Goal: Task Accomplishment & Management: Manage account settings

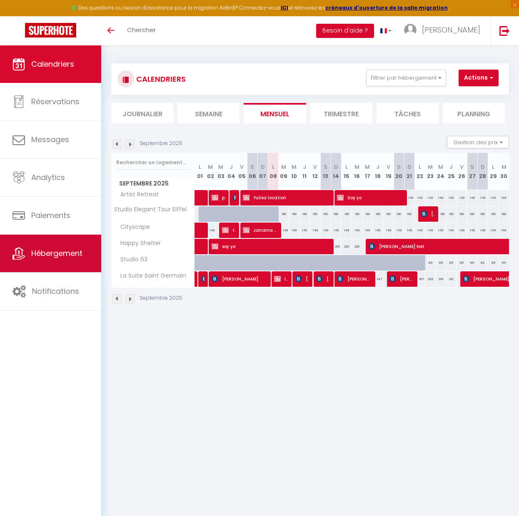
click at [62, 240] on link "Hébergement" at bounding box center [50, 254] width 101 height 38
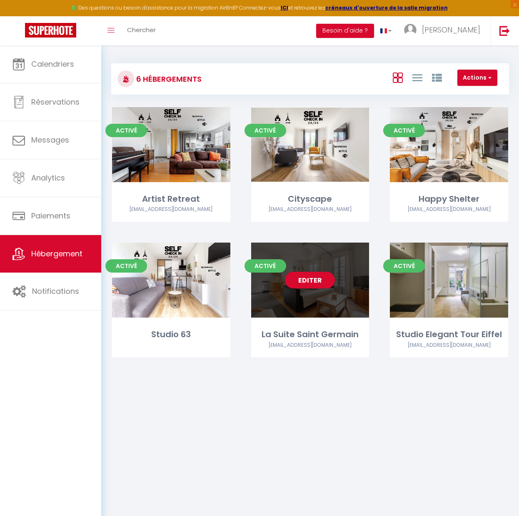
click at [308, 305] on div "Editer" at bounding box center [310, 280] width 118 height 75
select select "3"
select select "2"
select select "1"
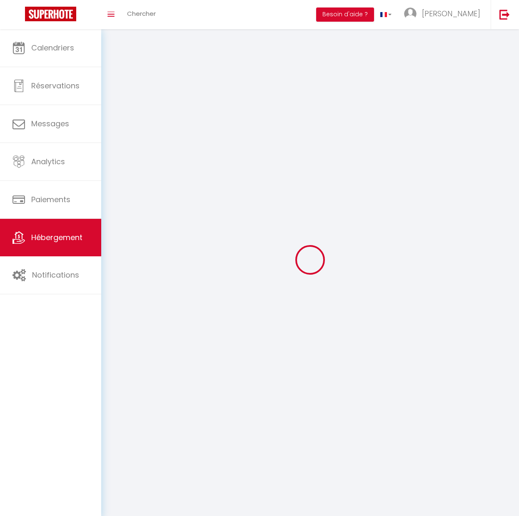
select select
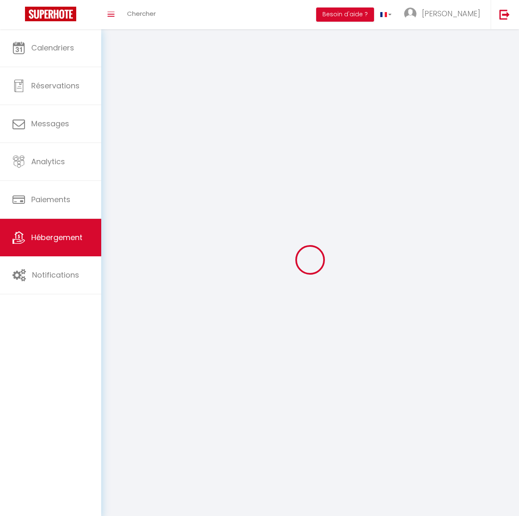
select select
checkbox input "false"
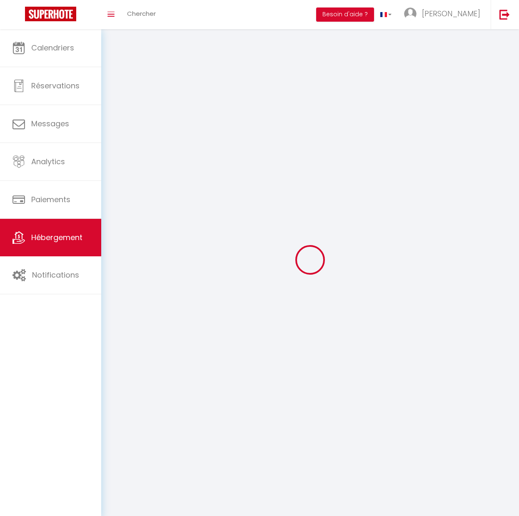
select select
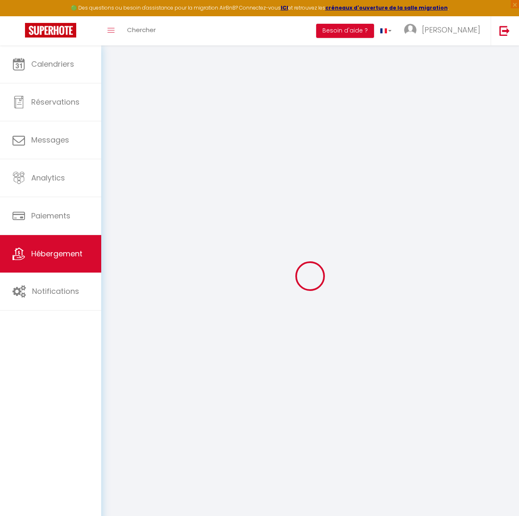
select select
checkbox input "false"
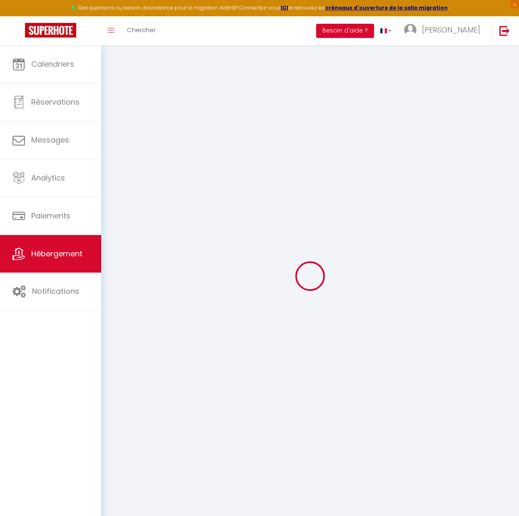
checkbox input "false"
select select
select select "15:00"
select select "19:00"
select select "10:00"
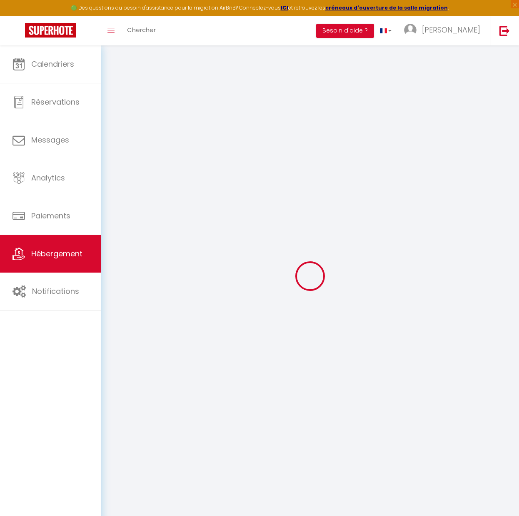
select select "30"
select select "120"
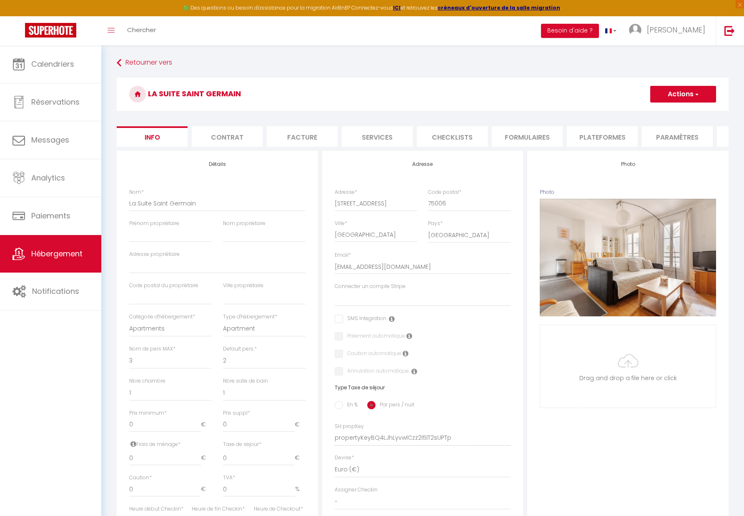
select select
checkbox input "false"
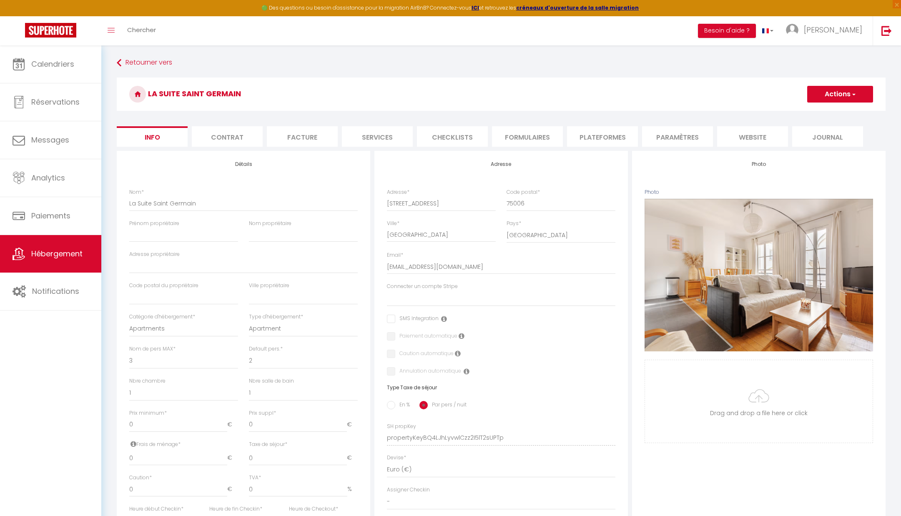
click at [310, 140] on li "Facture" at bounding box center [302, 136] width 71 height 20
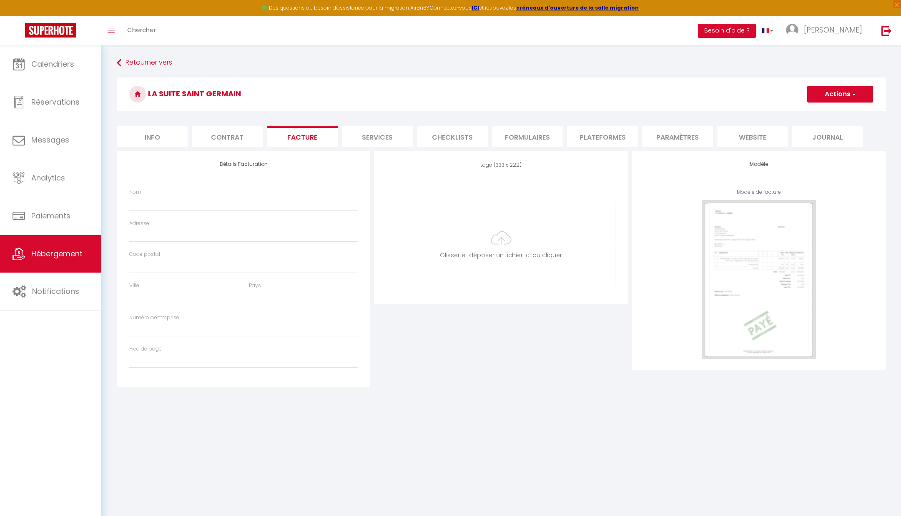
click at [310, 139] on li "Facture" at bounding box center [302, 136] width 71 height 20
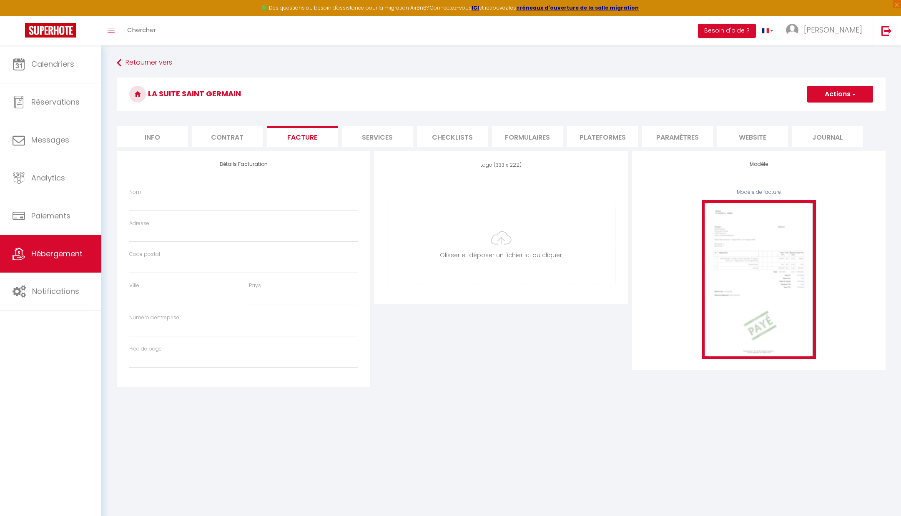
click at [525, 253] on img at bounding box center [758, 279] width 114 height 159
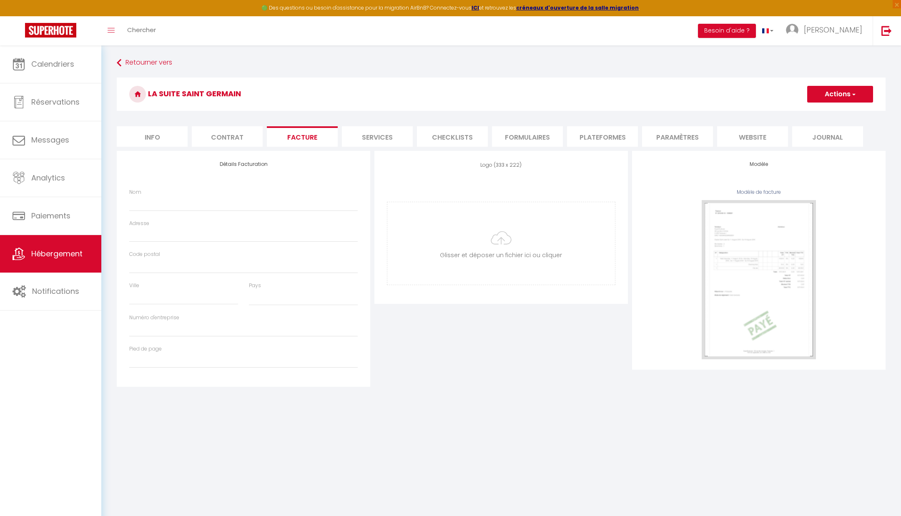
click at [525, 95] on button "Actions" at bounding box center [840, 94] width 66 height 17
click at [265, 178] on div "Détails Facturation Nom Adresse Code postal Ville Pays [GEOGRAPHIC_DATA] [GEOGR…" at bounding box center [243, 269] width 253 height 236
click at [361, 138] on li "Services" at bounding box center [377, 136] width 71 height 20
select select
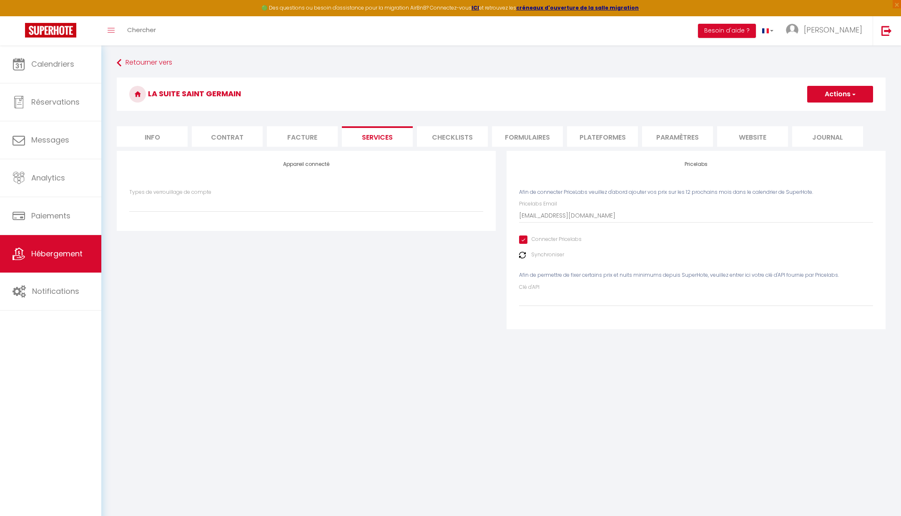
click at [328, 141] on li "Facture" at bounding box center [302, 136] width 71 height 20
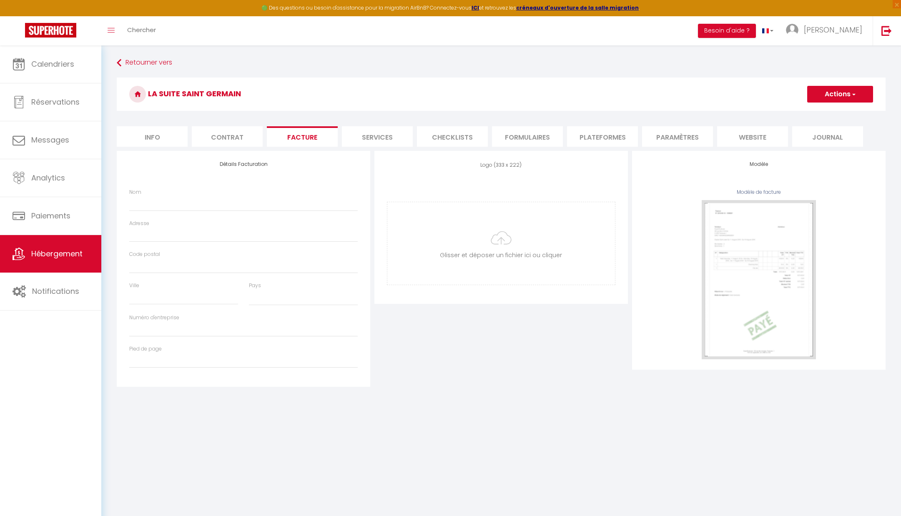
select select
